Goal: Transaction & Acquisition: Subscribe to service/newsletter

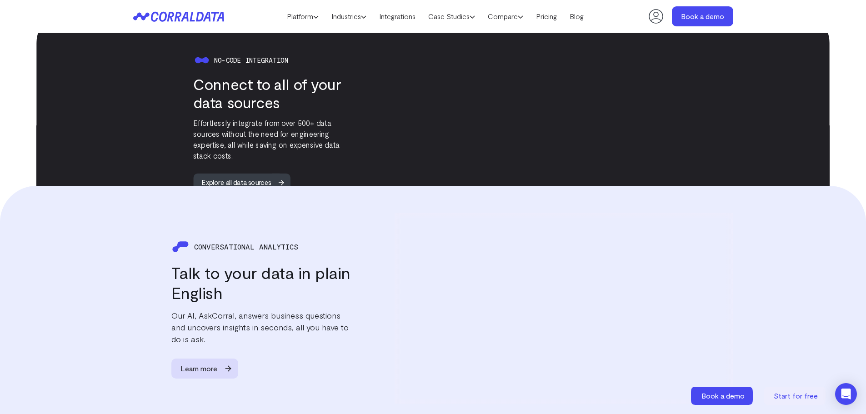
scroll to position [935, 0]
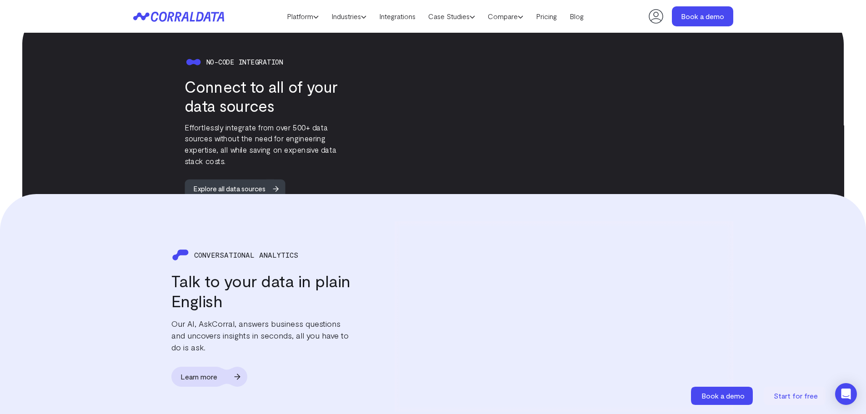
click at [217, 367] on span "Learn more" at bounding box center [198, 377] width 55 height 20
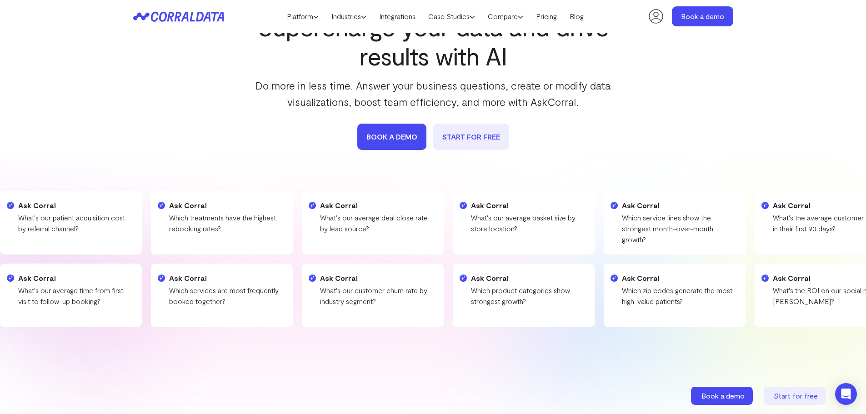
scroll to position [117, 0]
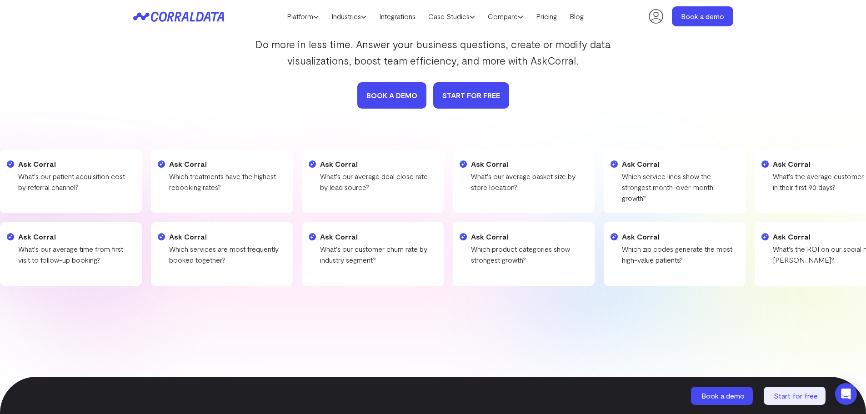
click at [461, 100] on link "START FOR FREE" at bounding box center [471, 95] width 76 height 26
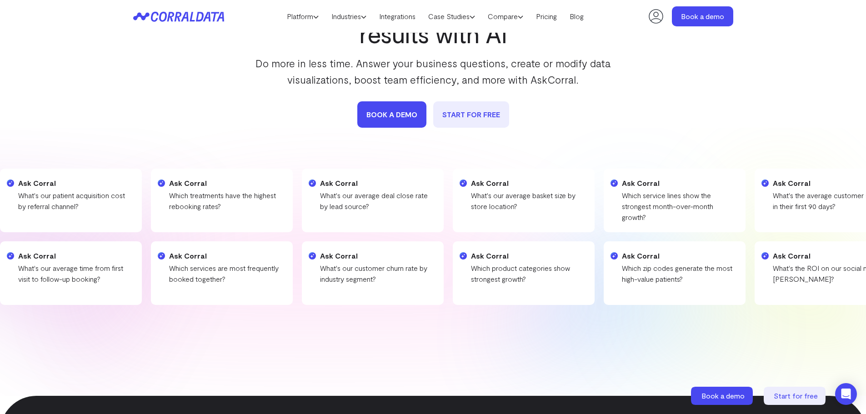
scroll to position [117, 0]
